Goal: Task Accomplishment & Management: Manage account settings

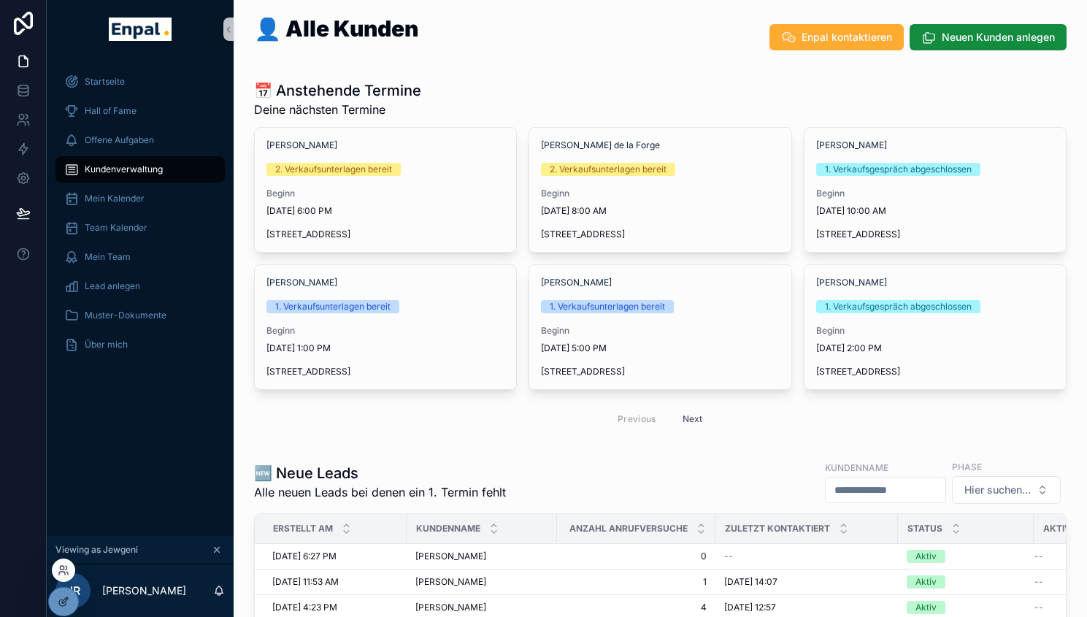
click at [63, 562] on div at bounding box center [63, 569] width 23 height 23
click at [64, 572] on icon at bounding box center [62, 573] width 6 height 3
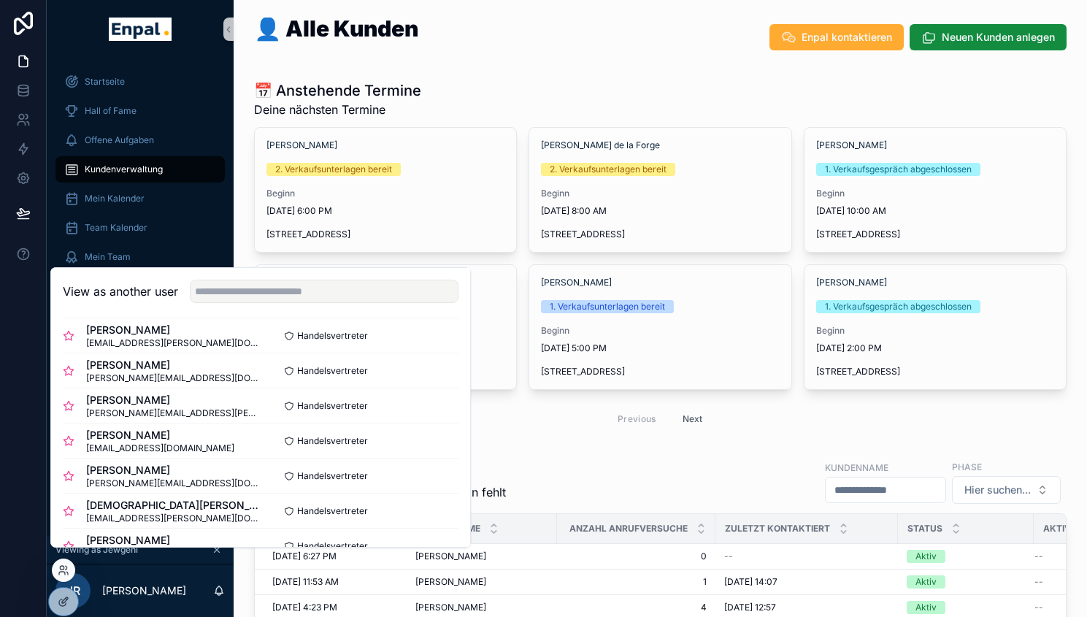
scroll to position [288, 0]
click at [420, 377] on button "Select" at bounding box center [439, 371] width 38 height 21
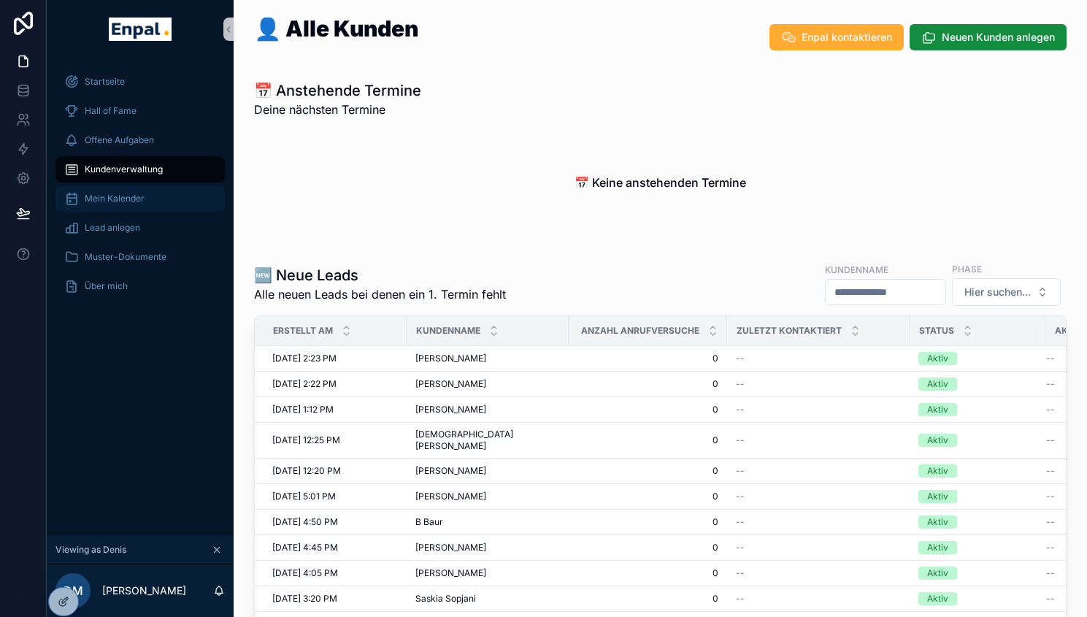
click at [138, 200] on span "Mein Kalender" at bounding box center [115, 199] width 60 height 12
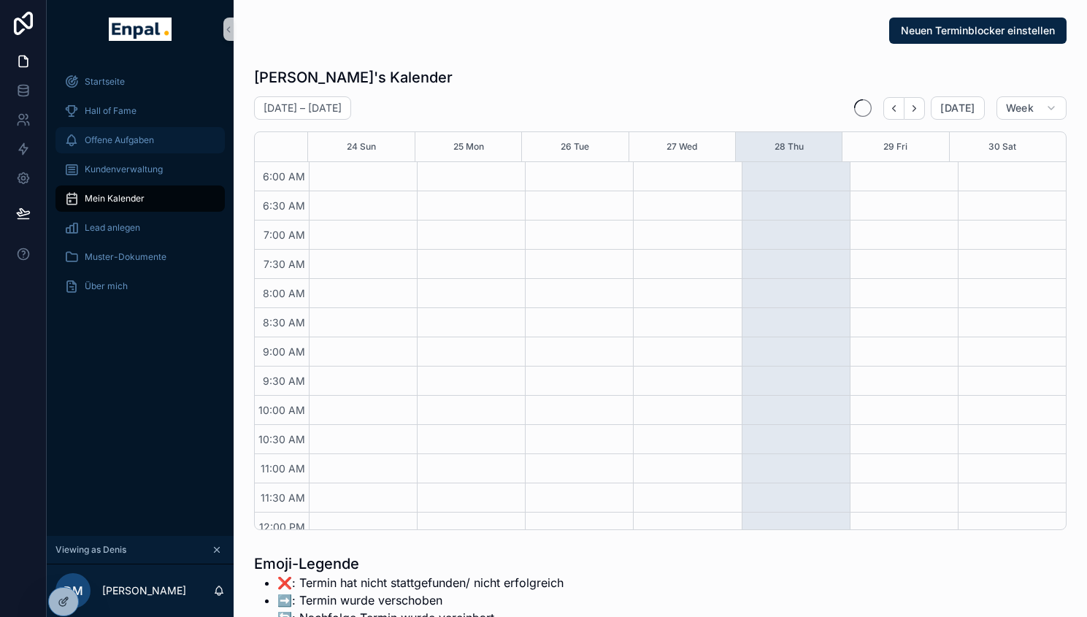
scroll to position [350, 0]
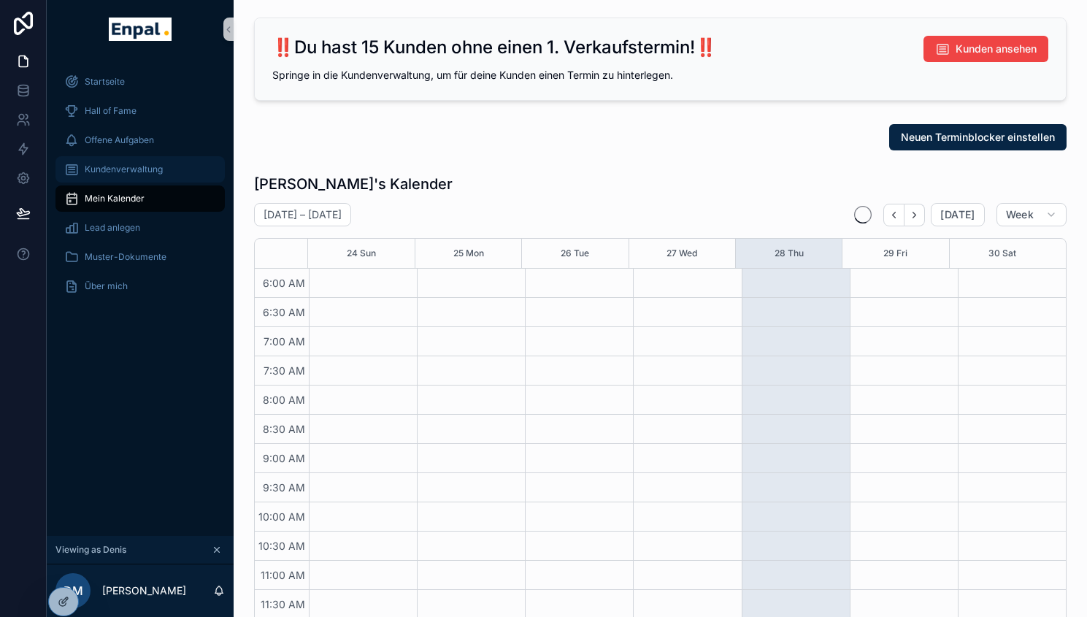
click at [131, 171] on span "Kundenverwaltung" at bounding box center [124, 170] width 78 height 12
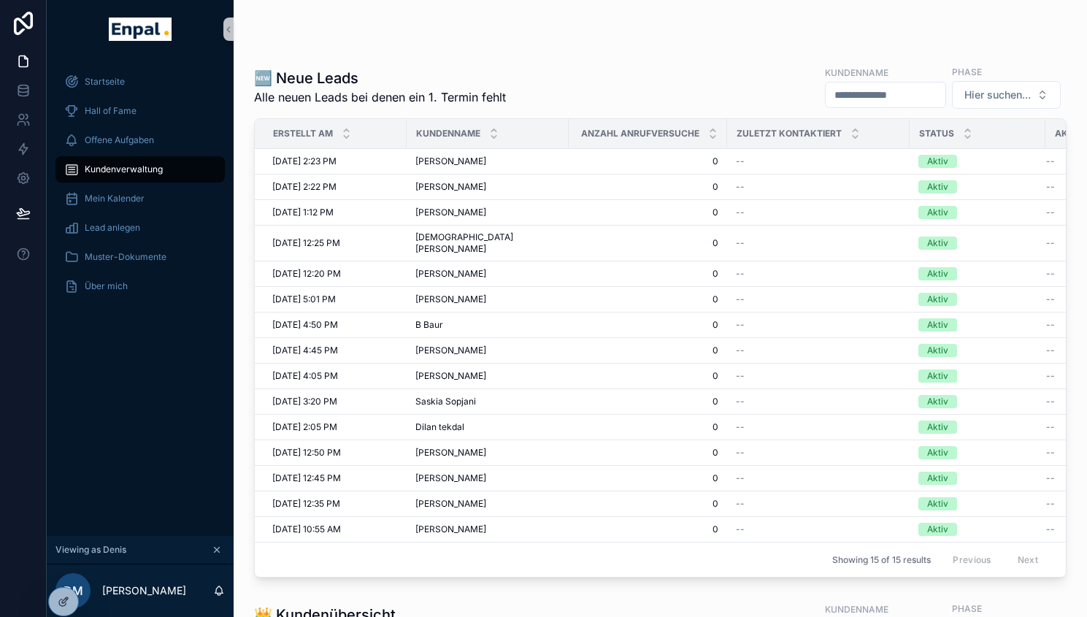
scroll to position [185, 0]
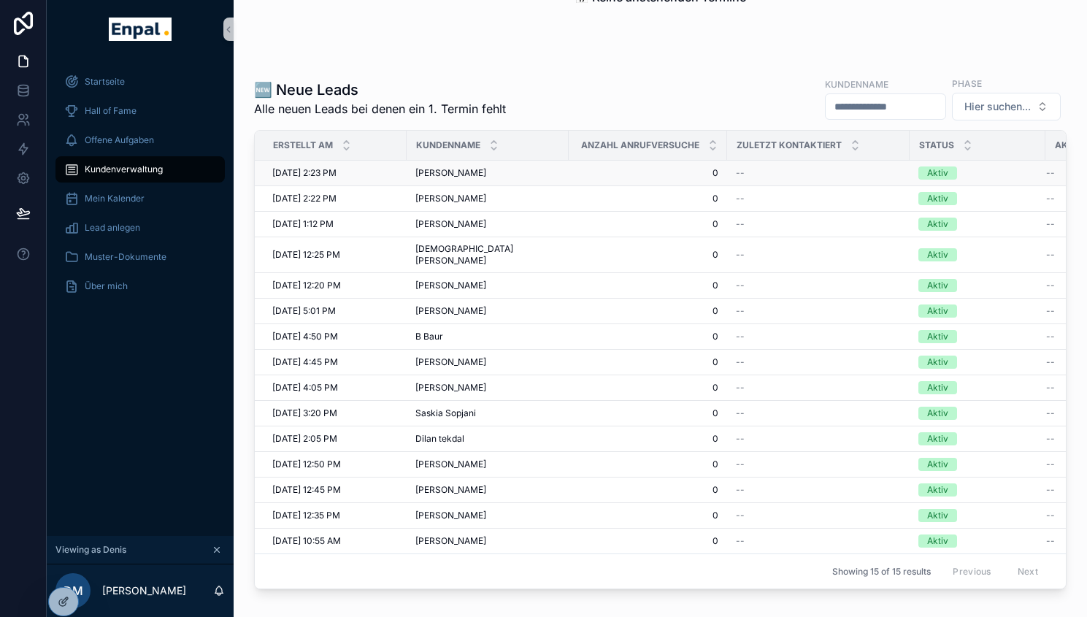
click at [457, 169] on span "[PERSON_NAME]" at bounding box center [450, 173] width 71 height 12
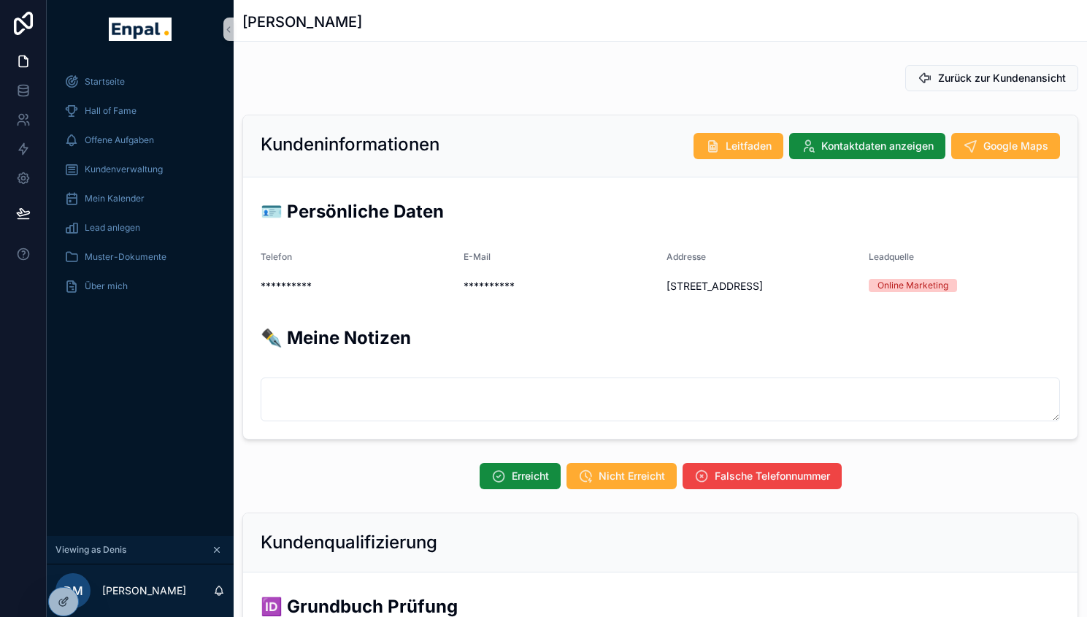
scroll to position [31, 0]
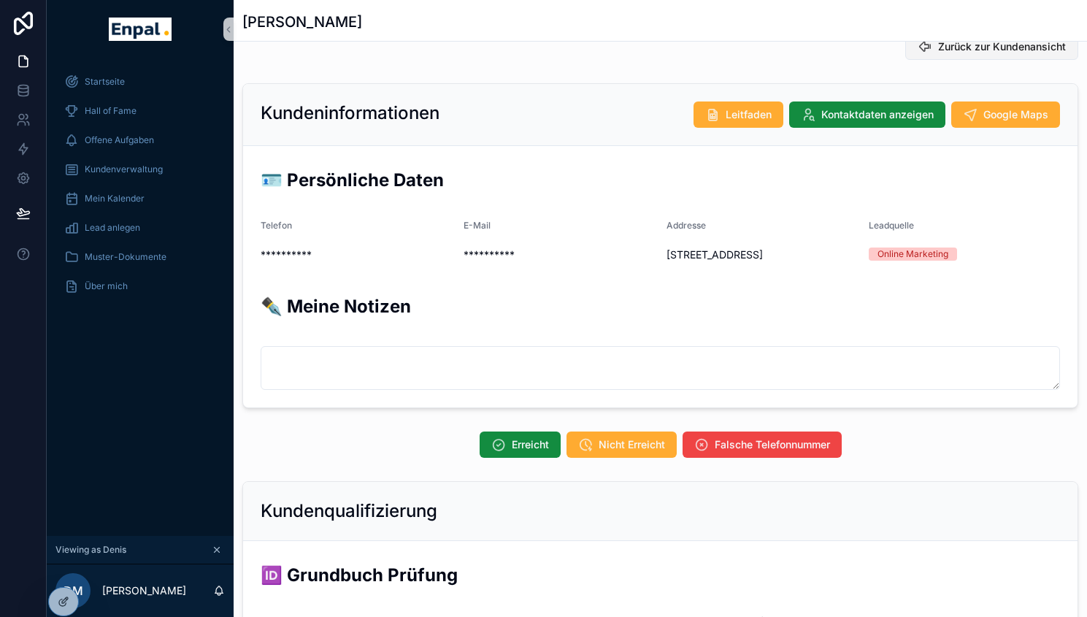
click at [922, 47] on icon "scrollable content" at bounding box center [925, 46] width 15 height 15
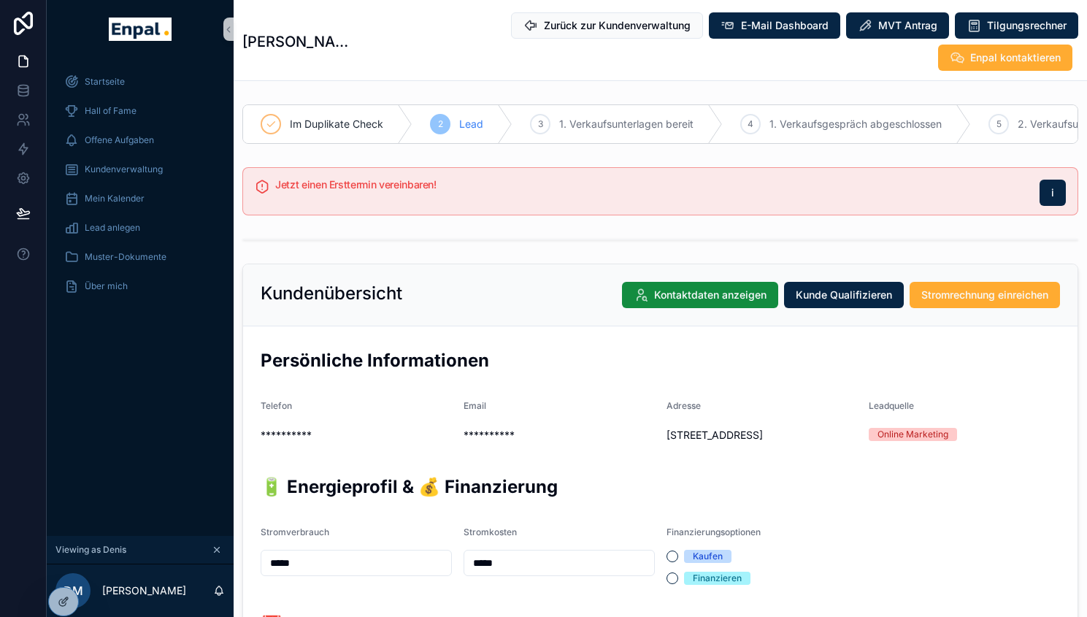
click at [439, 348] on h2 "Persönliche Informationen" at bounding box center [660, 360] width 799 height 24
click at [544, 29] on span "Zurück zur Kundenverwaltung" at bounding box center [617, 25] width 147 height 15
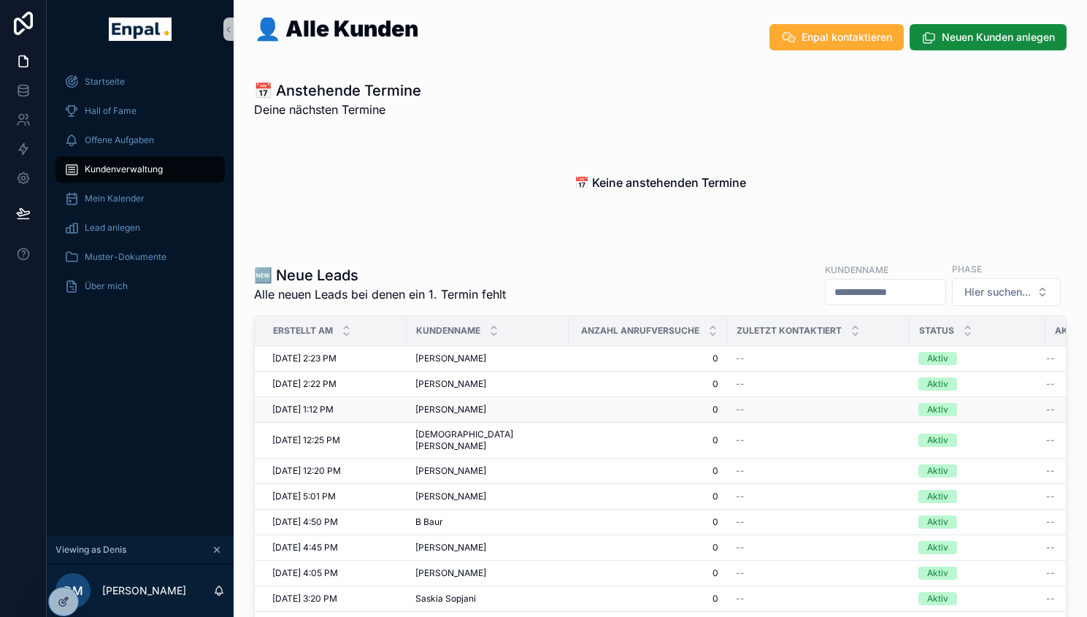
click at [443, 406] on span "[PERSON_NAME]" at bounding box center [450, 410] width 71 height 12
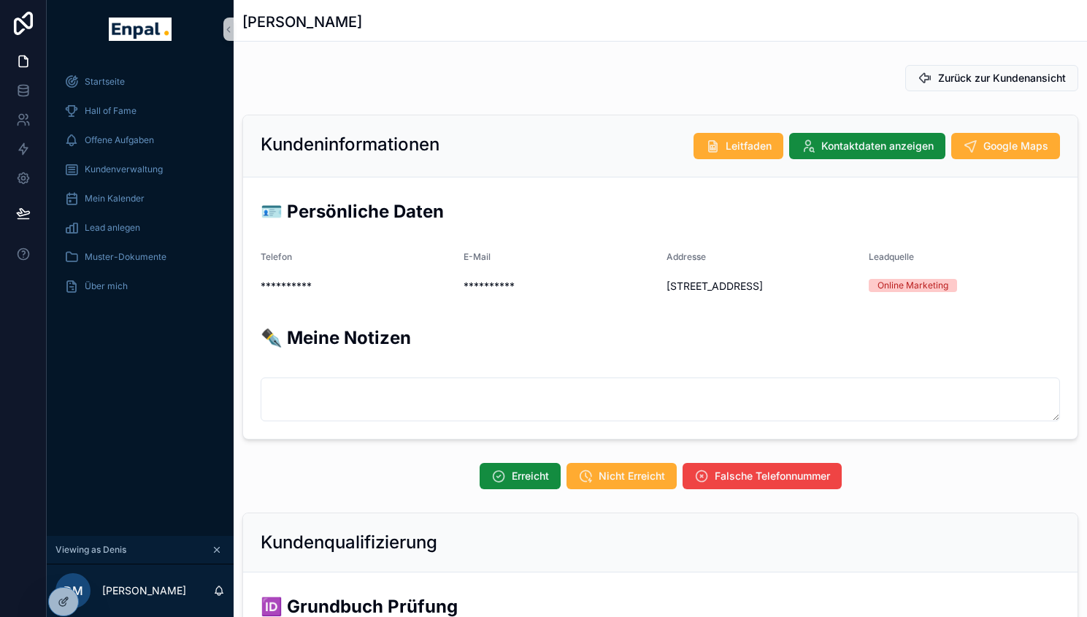
scroll to position [350, 0]
click at [959, 66] on button "Zurück zur Kundenansicht" at bounding box center [991, 78] width 173 height 26
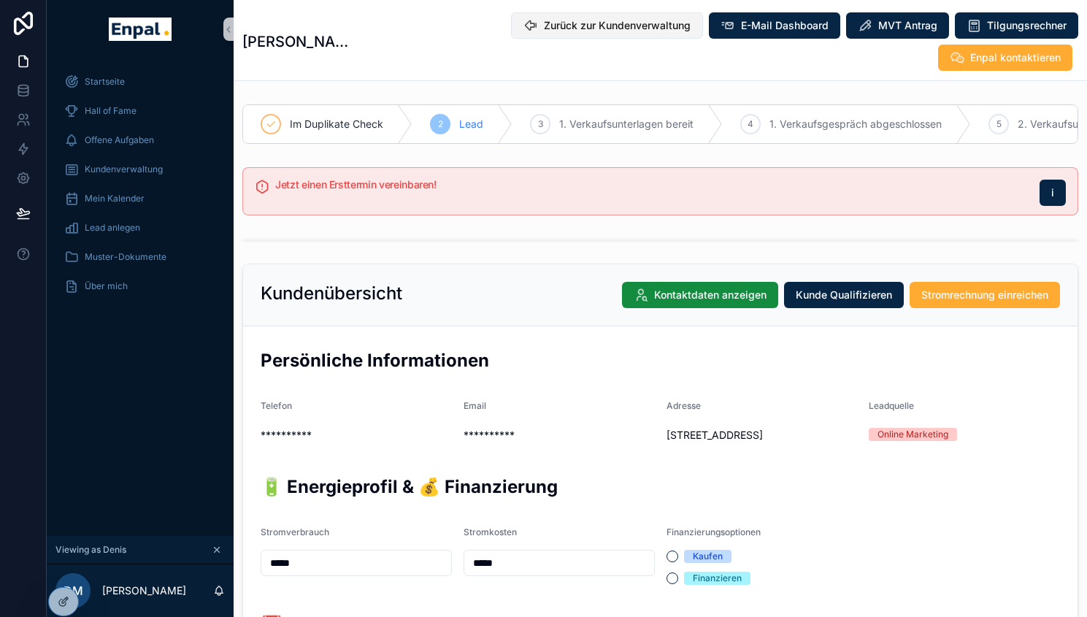
click at [544, 23] on span "Zurück zur Kundenverwaltung" at bounding box center [617, 25] width 147 height 15
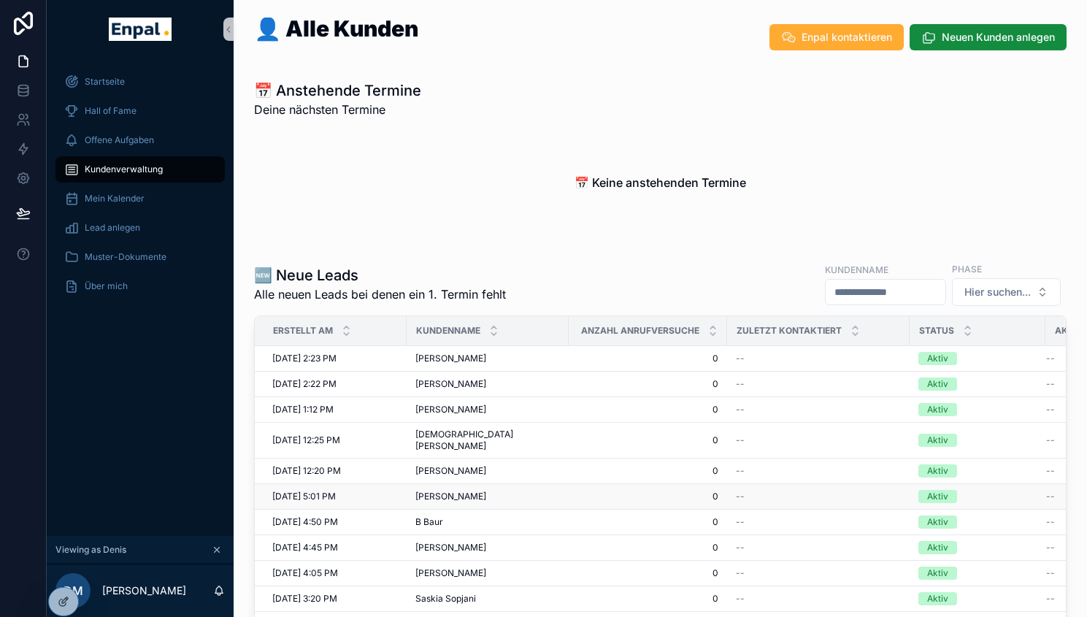
click at [453, 484] on td "[PERSON_NAME] [PERSON_NAME]" at bounding box center [488, 497] width 162 height 26
click at [452, 491] on span "[PERSON_NAME]" at bounding box center [450, 497] width 71 height 12
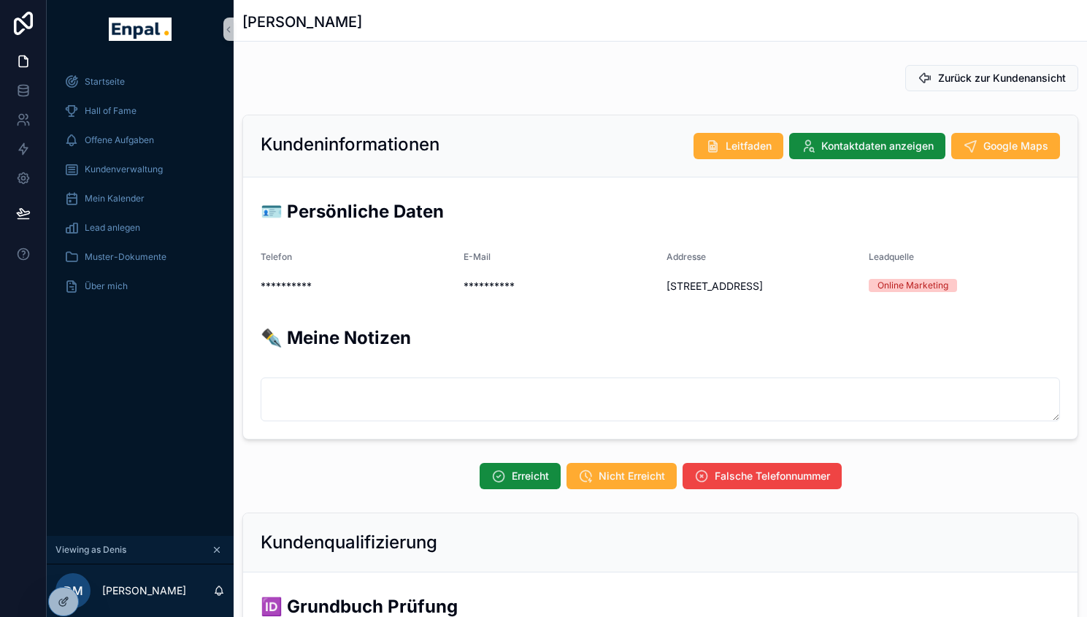
scroll to position [350, 0]
click at [969, 71] on span "Zurück zur Kundenansicht" at bounding box center [1002, 78] width 128 height 15
